Goal: Use online tool/utility: Utilize a website feature to perform a specific function

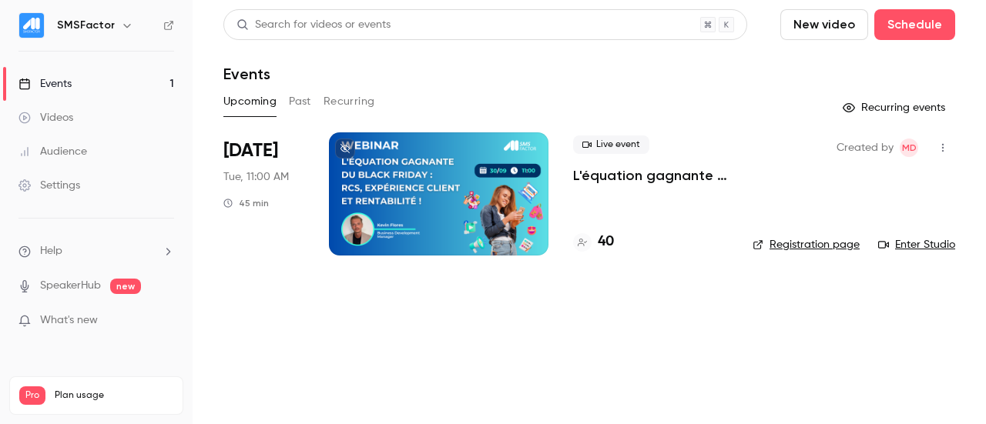
click at [384, 207] on div at bounding box center [439, 193] width 220 height 123
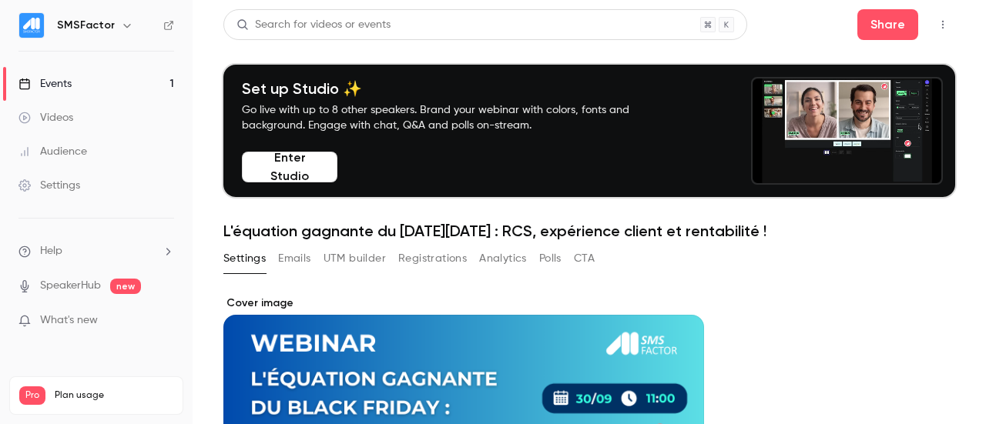
click at [381, 249] on button "UTM builder" at bounding box center [355, 258] width 62 height 25
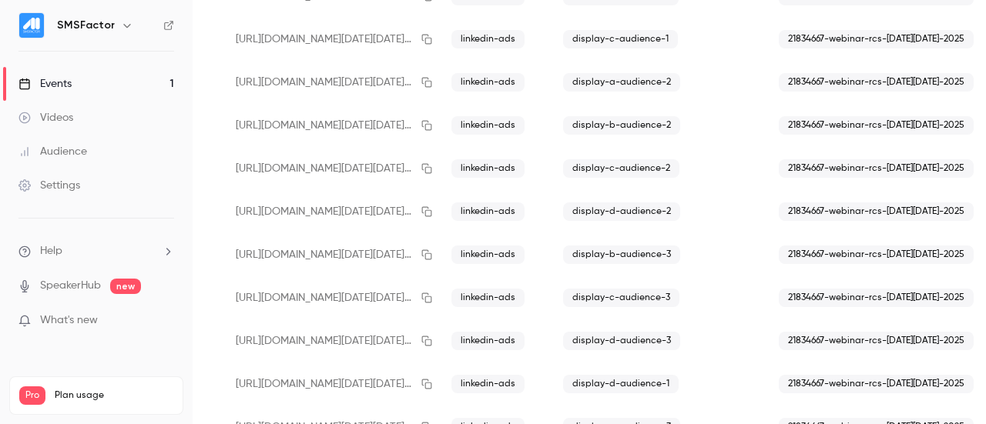
scroll to position [1399, 0]
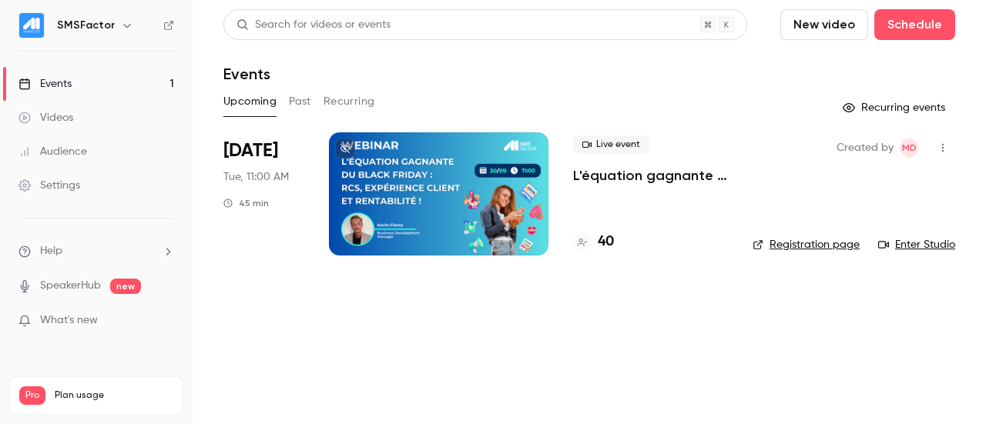
click at [343, 182] on div at bounding box center [439, 193] width 220 height 123
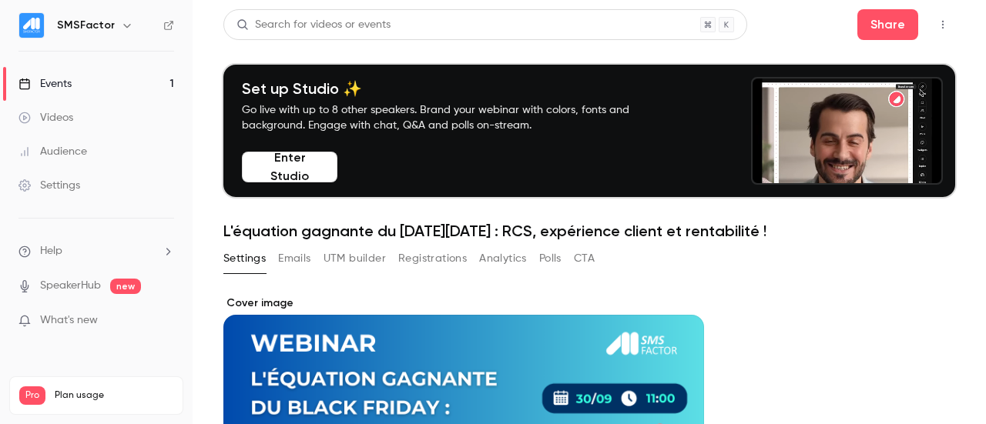
click at [379, 261] on button "UTM builder" at bounding box center [355, 258] width 62 height 25
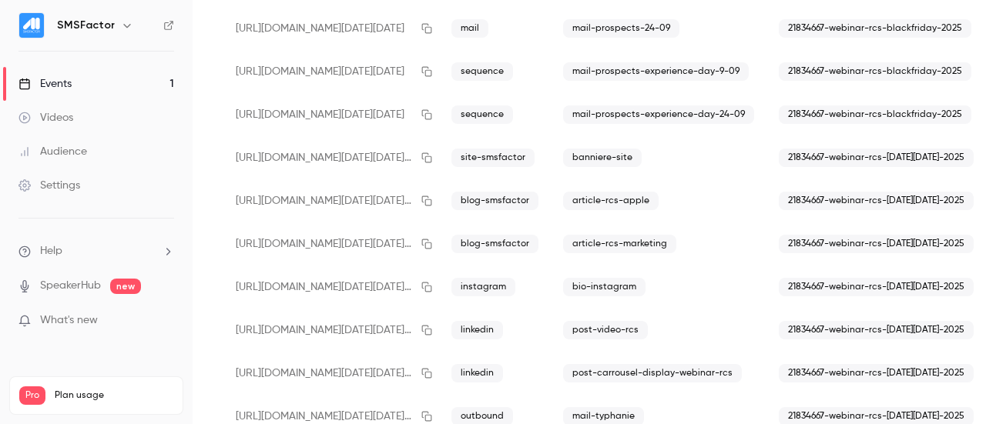
scroll to position [698, 0]
